Goal: Check status: Check status

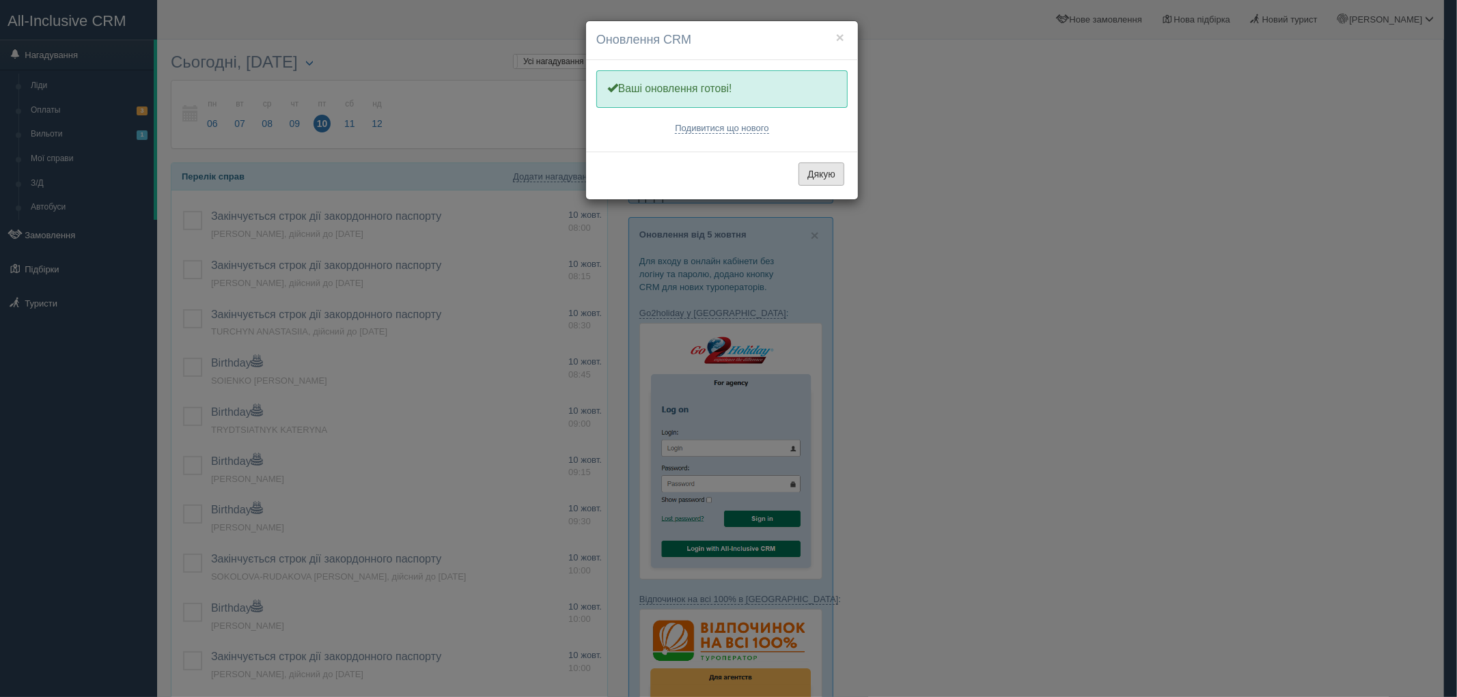
click at [809, 180] on button "Дякую" at bounding box center [822, 174] width 46 height 23
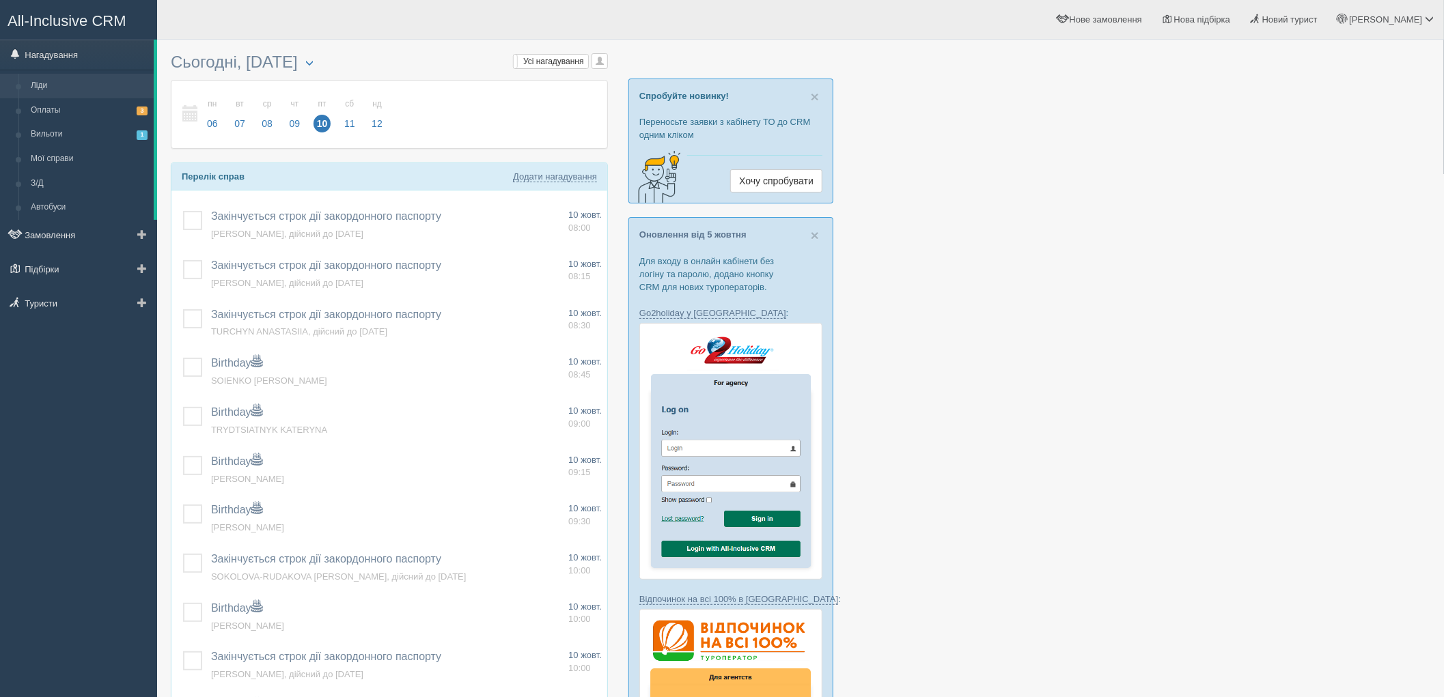
click at [65, 82] on link "Ліди" at bounding box center [89, 86] width 129 height 25
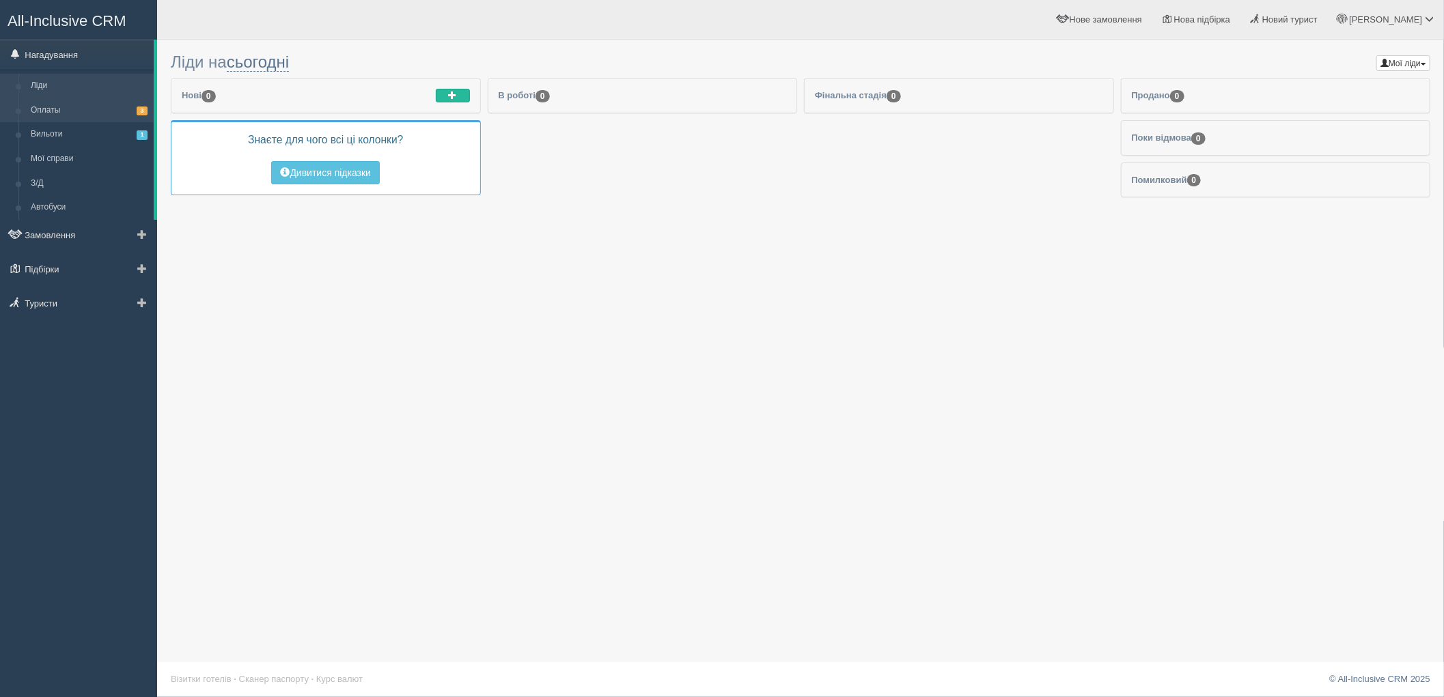
click at [37, 107] on link "Оплаты 3" at bounding box center [89, 110] width 129 height 25
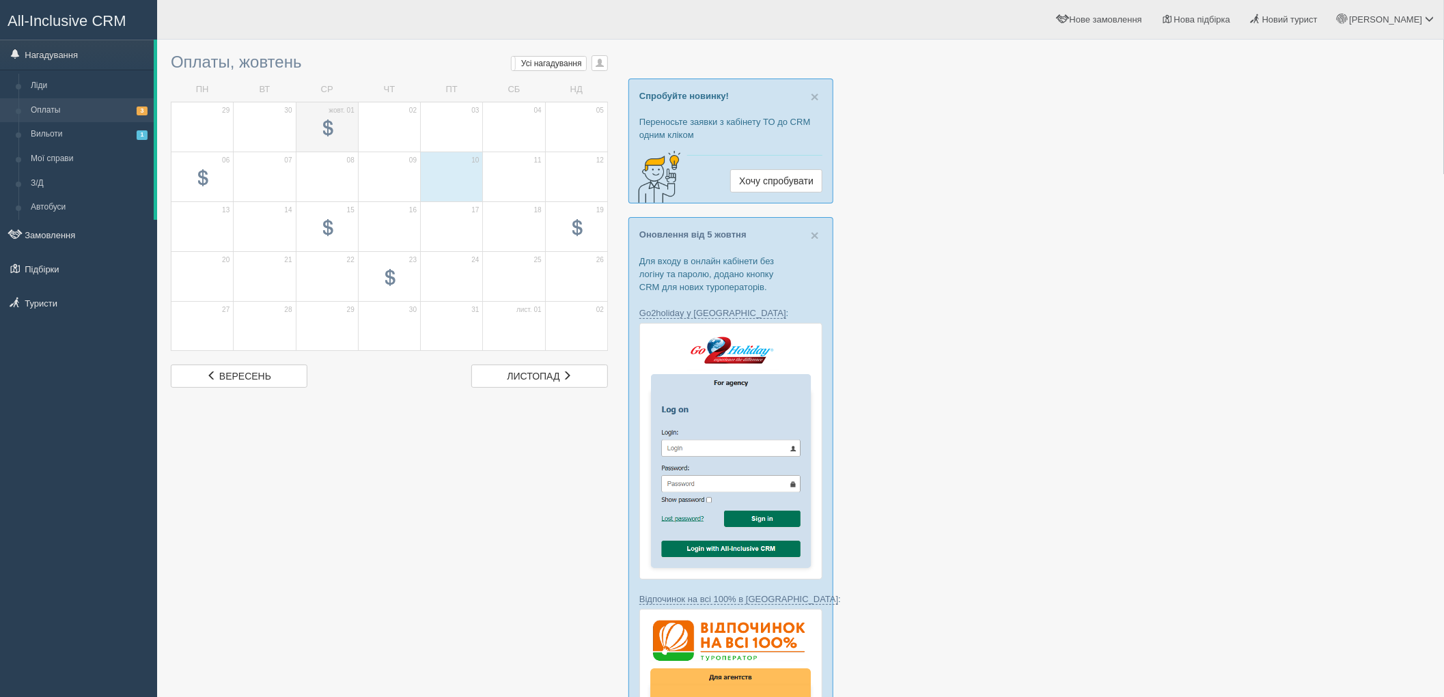
click at [328, 130] on span at bounding box center [327, 128] width 16 height 16
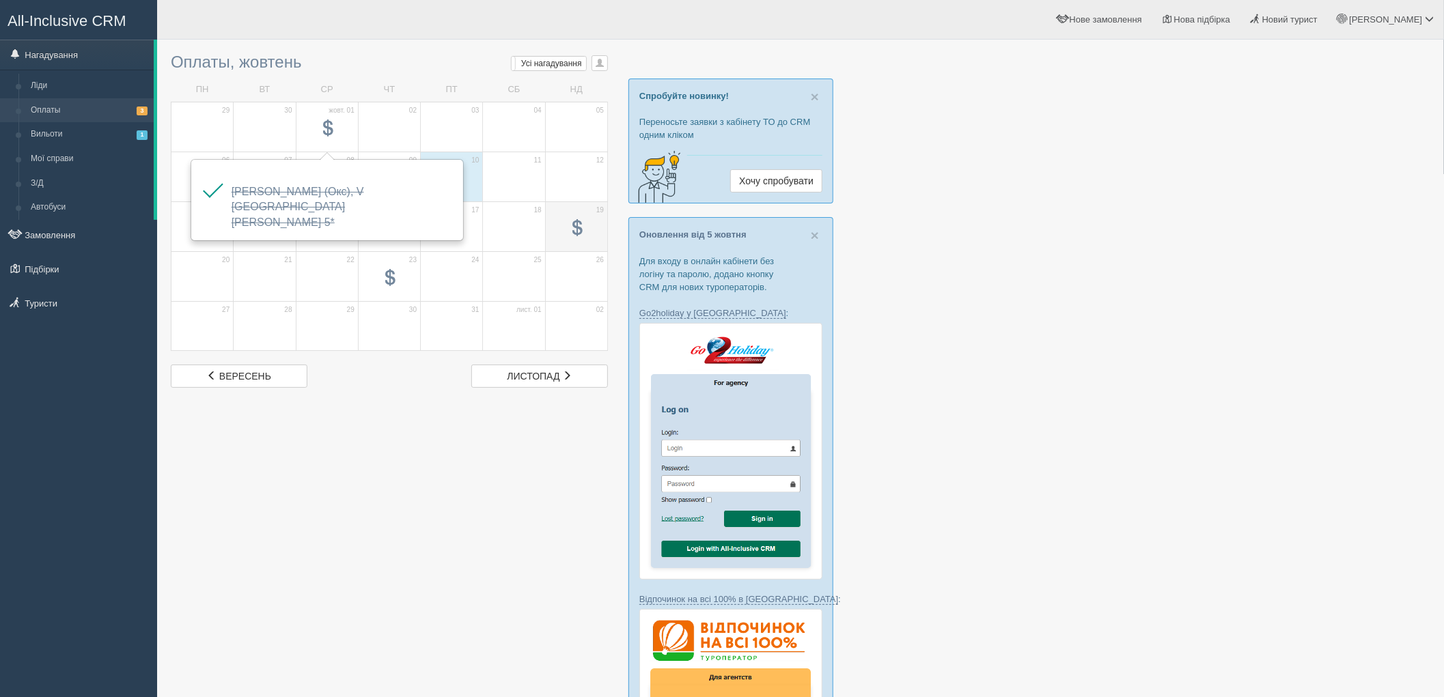
click at [574, 227] on span at bounding box center [576, 228] width 16 height 16
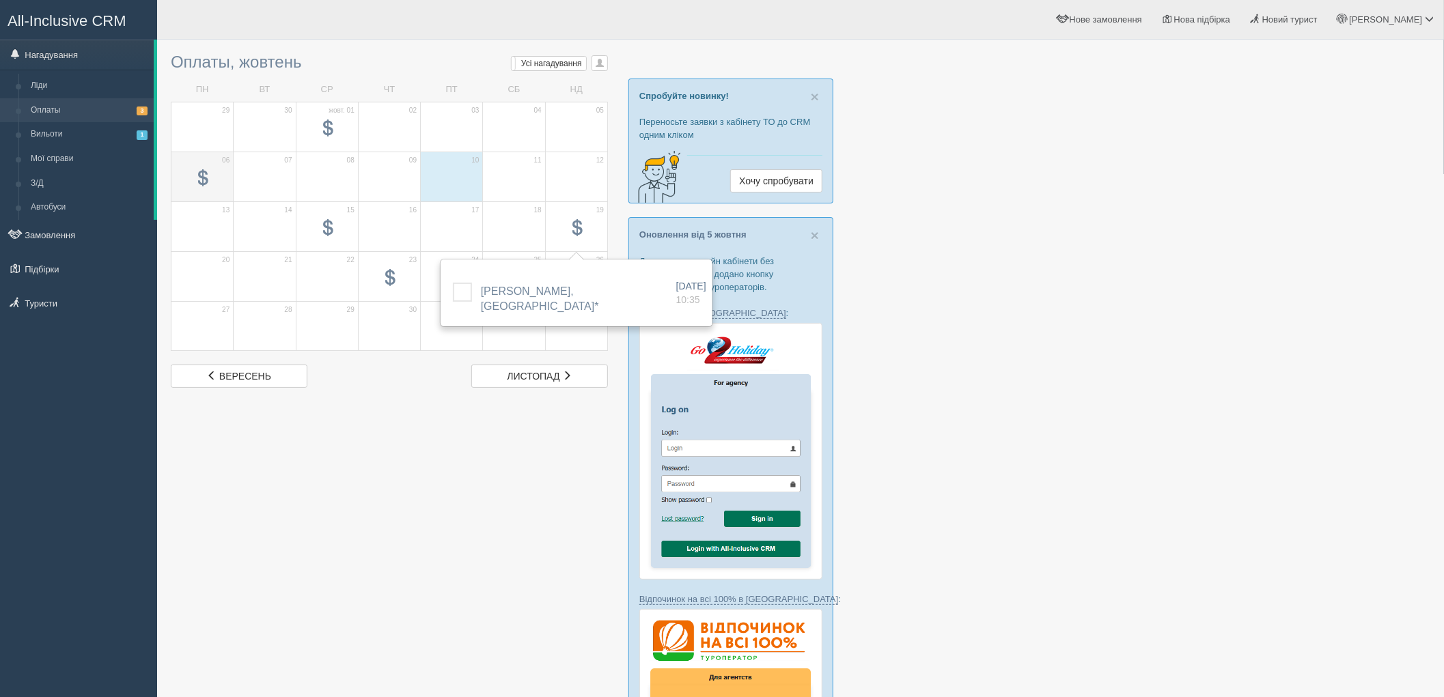
click at [204, 174] on span at bounding box center [202, 178] width 16 height 16
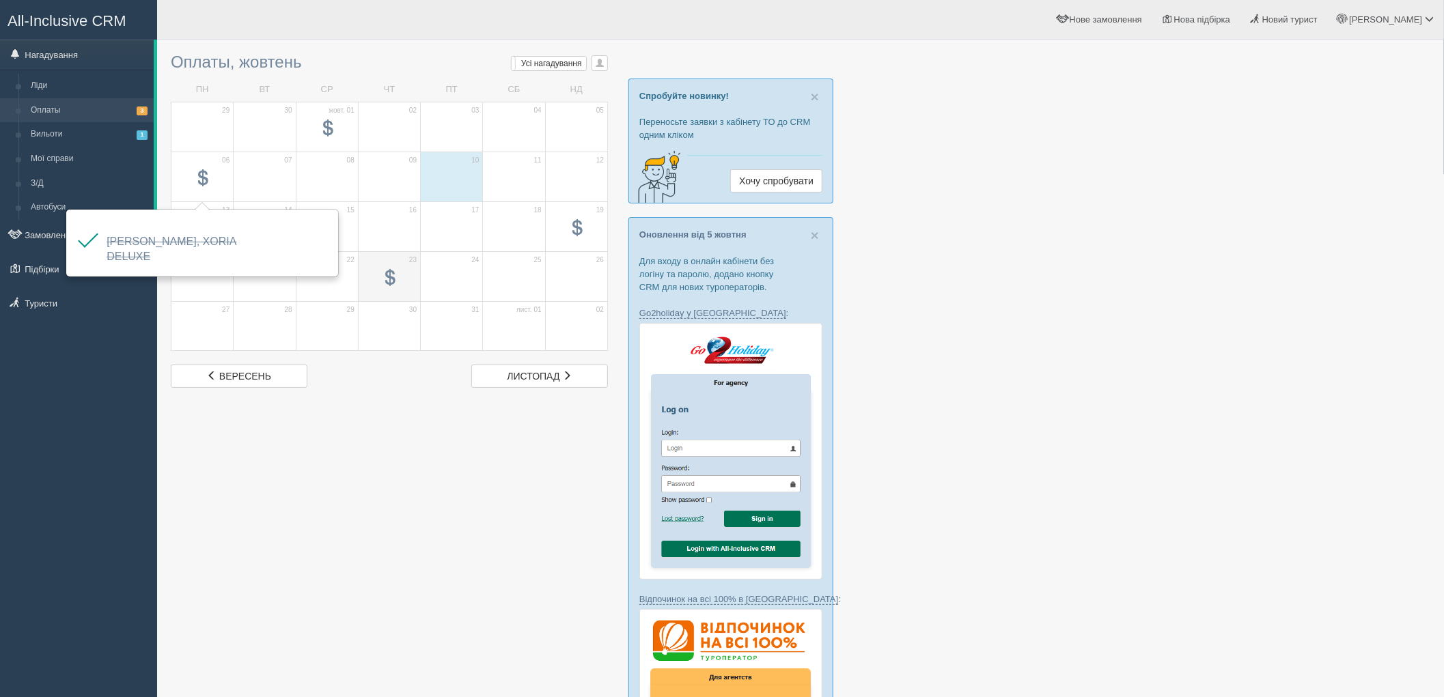
click at [393, 281] on span at bounding box center [389, 277] width 16 height 16
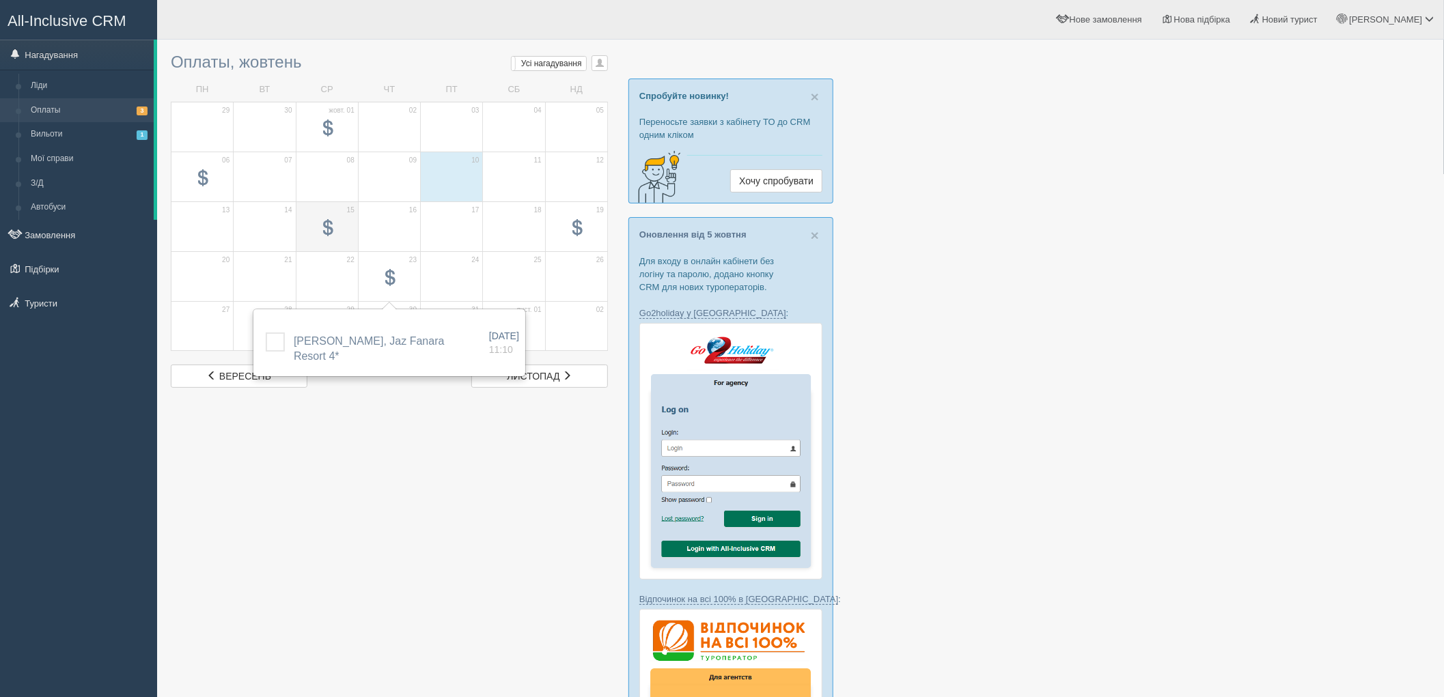
drag, startPoint x: 327, startPoint y: 227, endPoint x: 329, endPoint y: 244, distance: 16.5
click at [327, 228] on span at bounding box center [327, 228] width 16 height 16
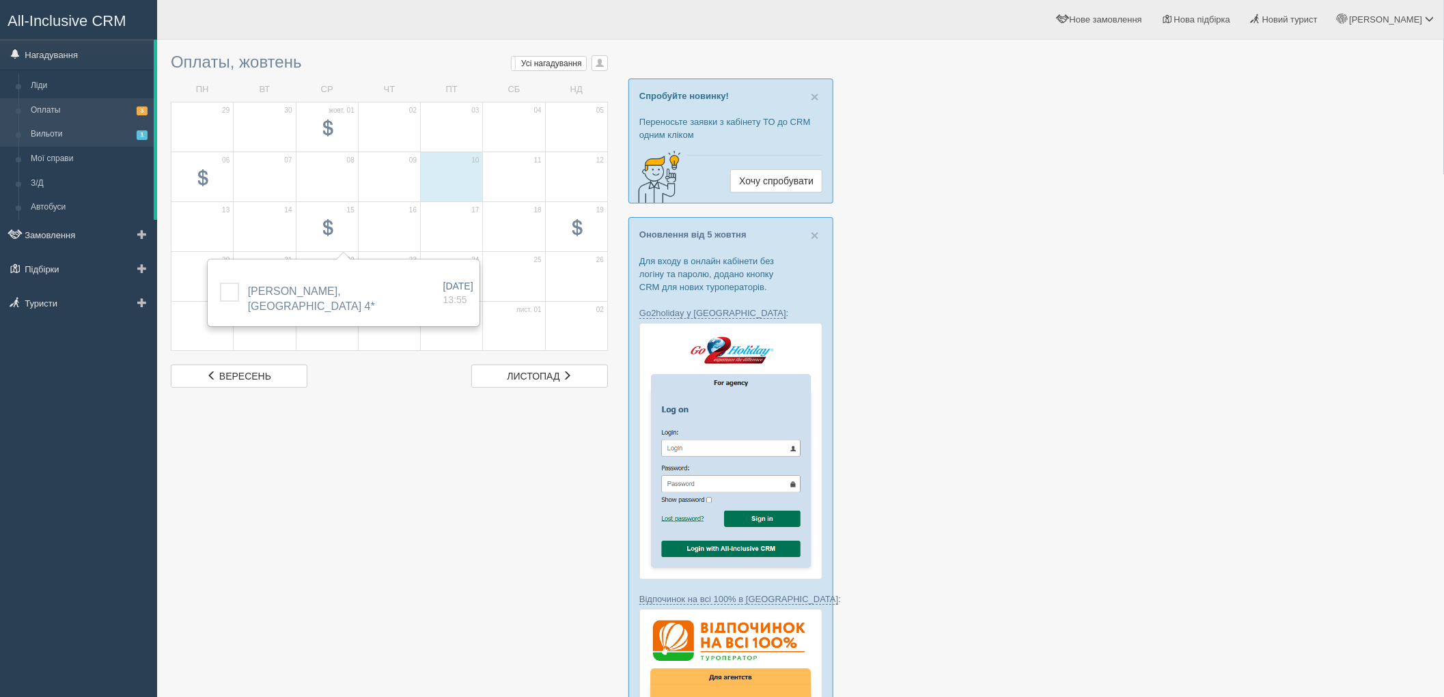
click at [113, 131] on link "Вильоти 1" at bounding box center [89, 134] width 129 height 25
